Goal: Task Accomplishment & Management: Manage account settings

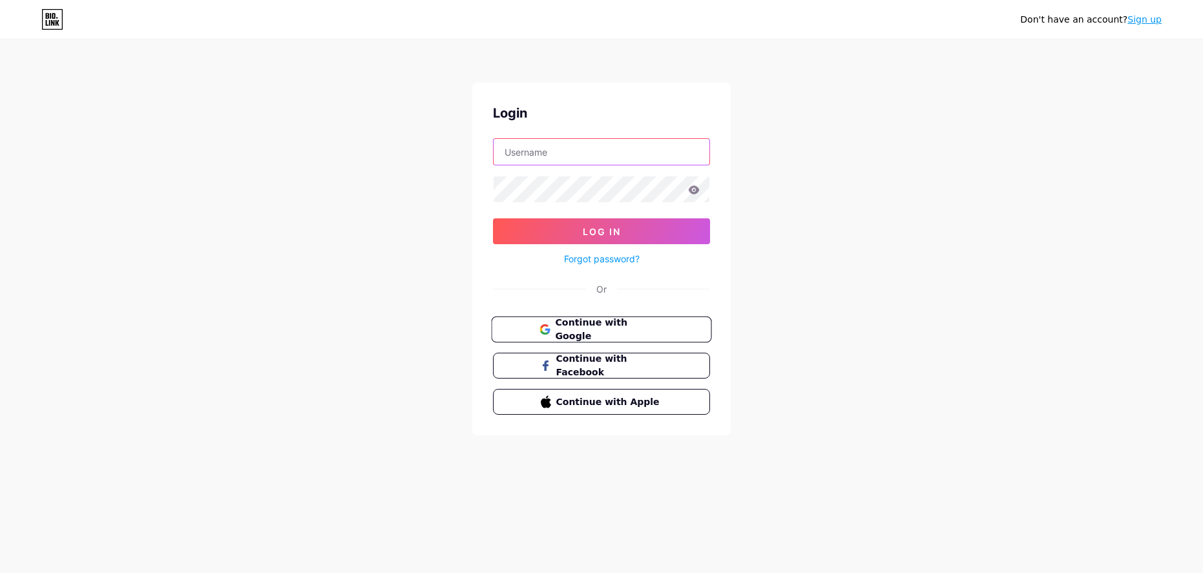
type input "[EMAIL_ADDRESS][DOMAIN_NAME]"
click at [612, 328] on span "Continue with Google" at bounding box center [609, 330] width 108 height 28
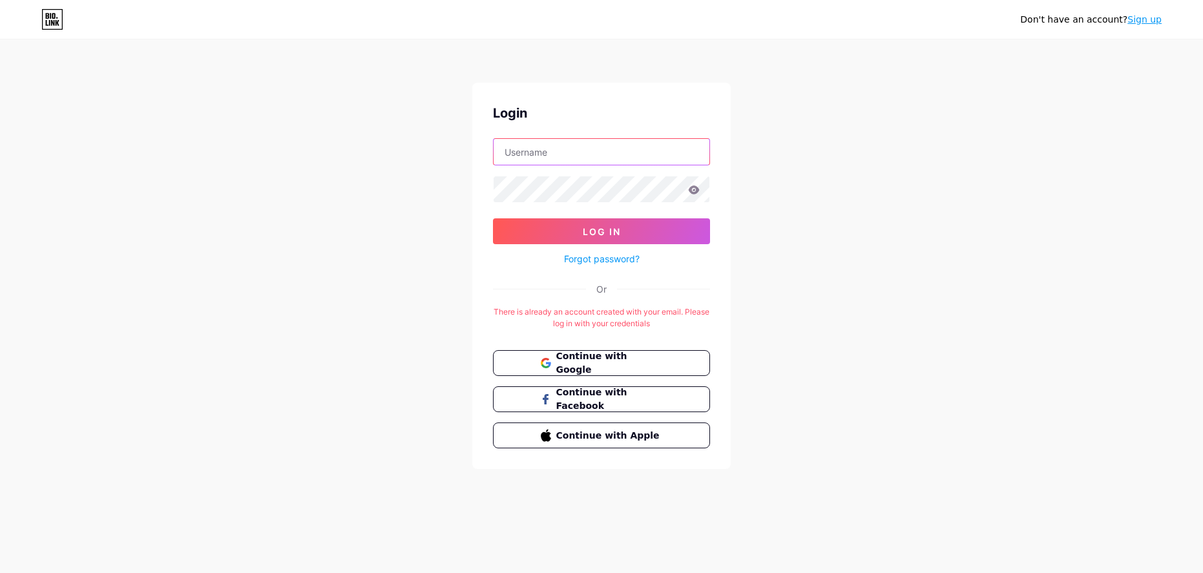
type input "[EMAIL_ADDRESS][DOMAIN_NAME]"
click at [643, 216] on form "PATOBOCCASSO@gmail.com Log In Forgot password?" at bounding box center [601, 202] width 217 height 129
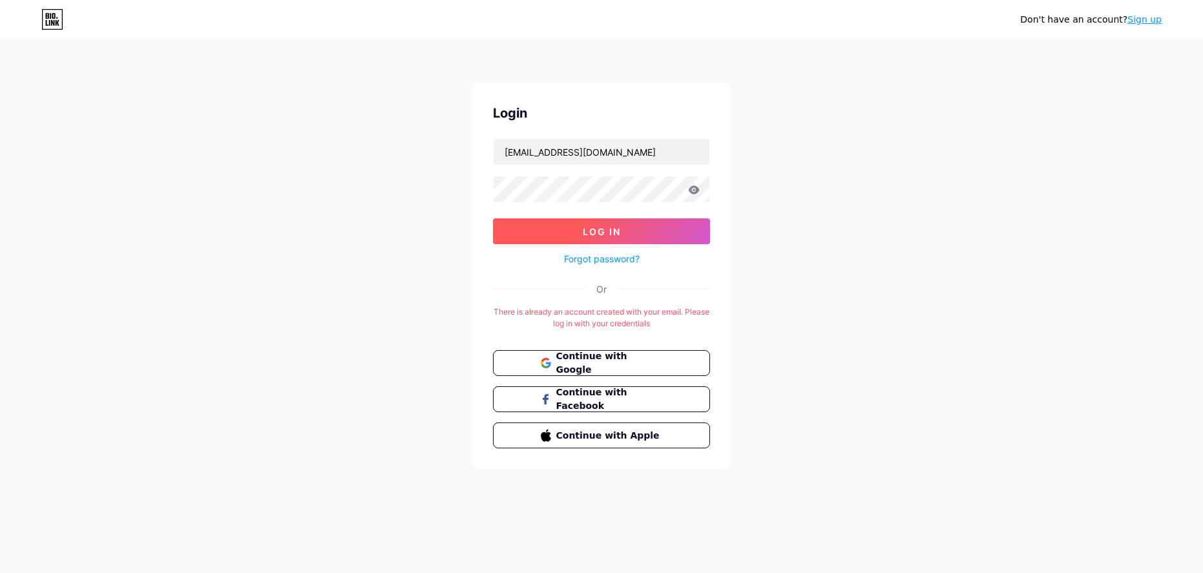
click at [632, 225] on button "Log In" at bounding box center [601, 231] width 217 height 26
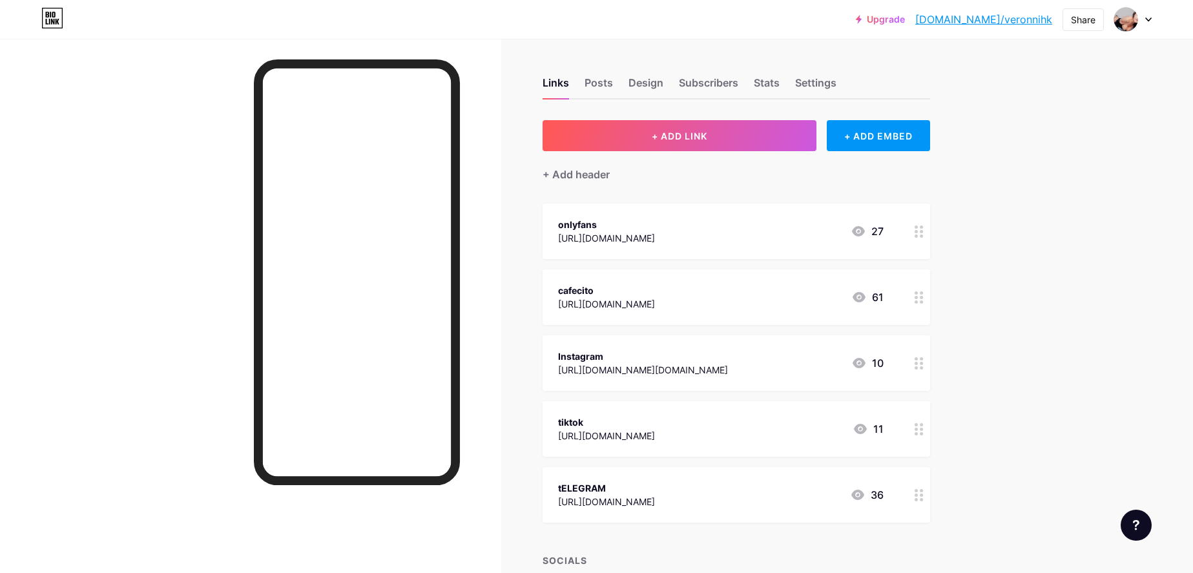
click at [918, 236] on circle at bounding box center [916, 235] width 3 height 3
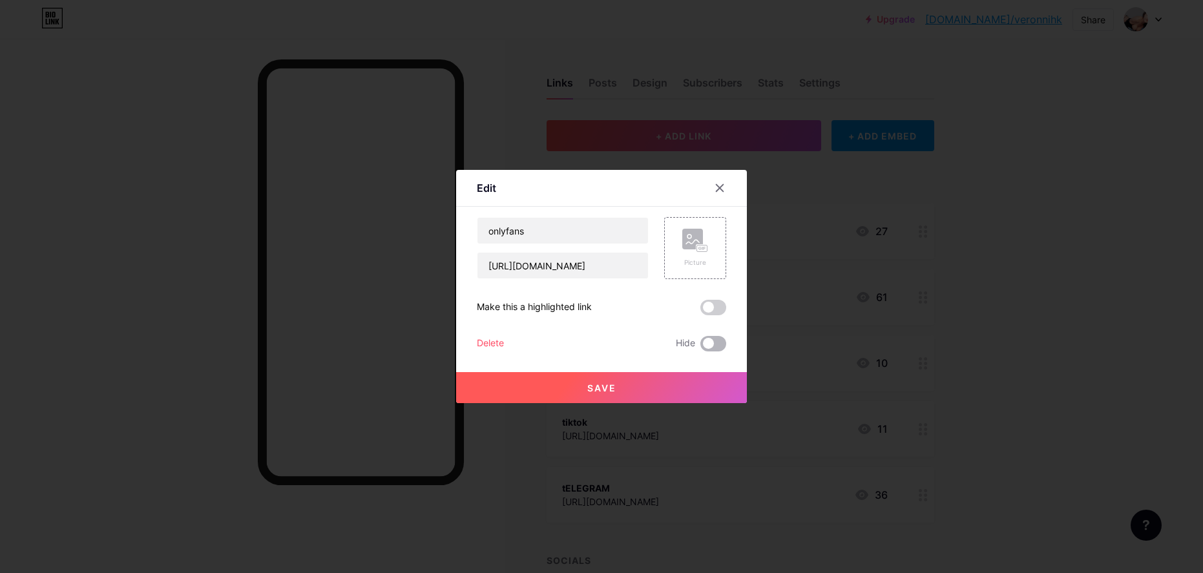
click at [710, 346] on span at bounding box center [713, 344] width 26 height 16
click at [700, 347] on input "checkbox" at bounding box center [700, 347] width 0 height 0
click at [501, 337] on div "Delete" at bounding box center [490, 344] width 27 height 16
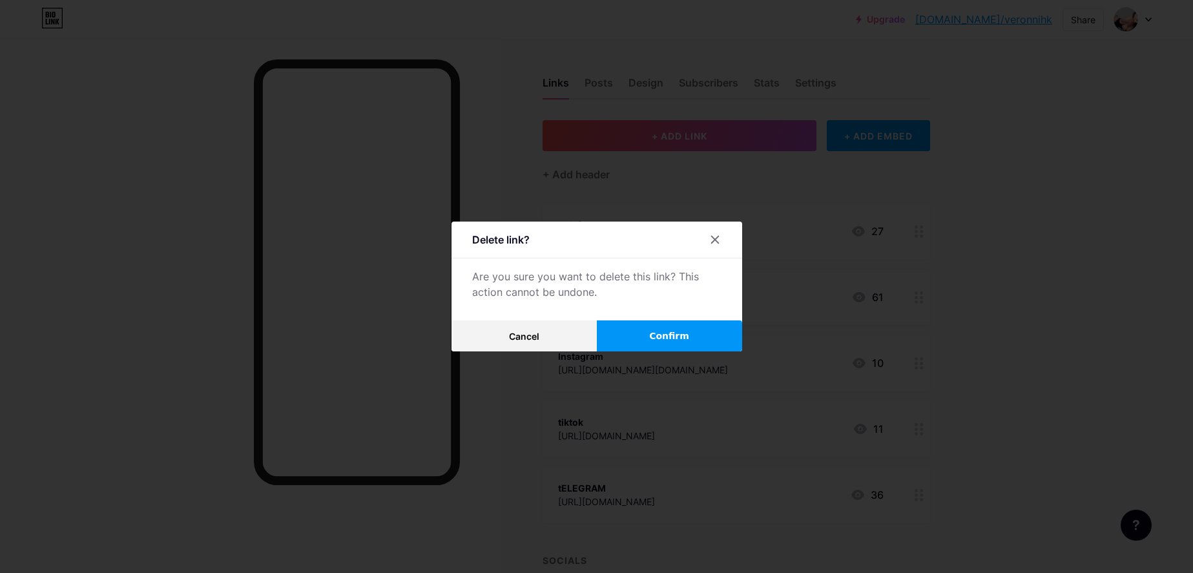
click at [643, 337] on button "Confirm" at bounding box center [669, 335] width 145 height 31
